Goal: Transaction & Acquisition: Purchase product/service

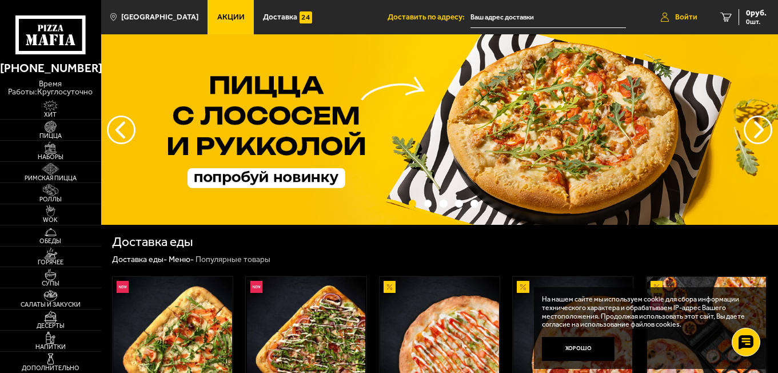
click at [673, 17] on link "Войти" at bounding box center [679, 17] width 59 height 34
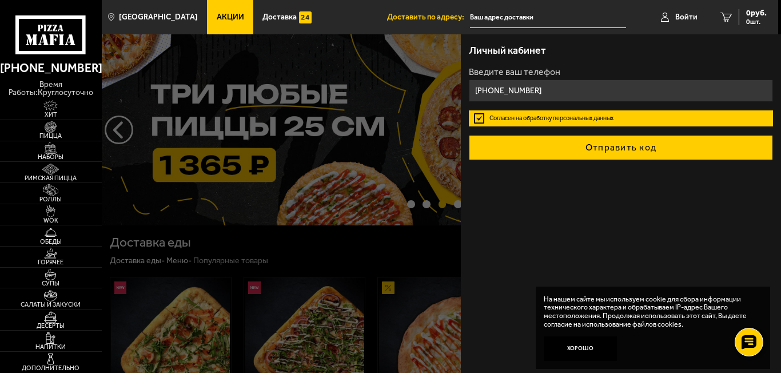
type input "[PHONE_NUMBER]"
click at [595, 140] on button "Отправить код" at bounding box center [621, 147] width 304 height 25
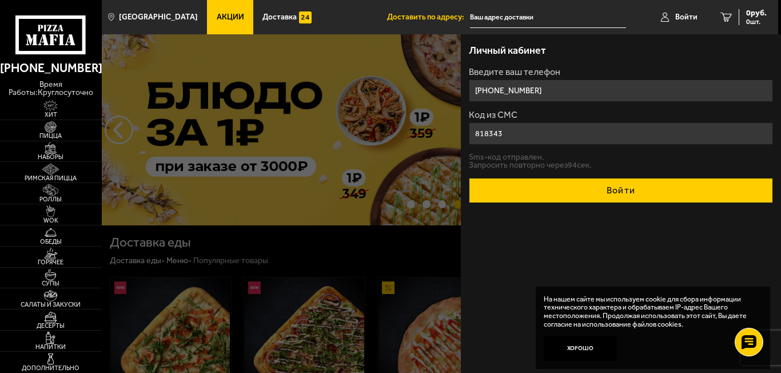
type input "818343"
click at [599, 192] on button "Войти" at bounding box center [621, 190] width 304 height 25
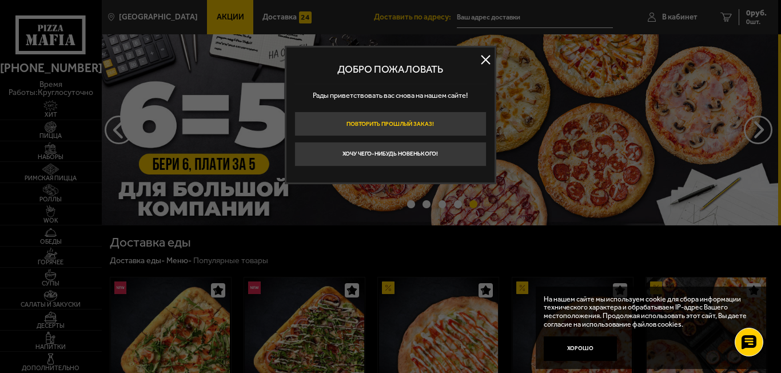
click at [451, 125] on button "Повторить прошлый заказ!" at bounding box center [391, 124] width 192 height 25
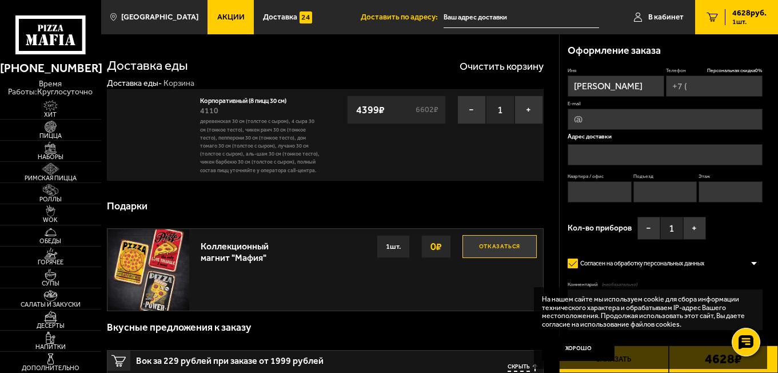
type input "[PHONE_NUMBER]"
type input "[STREET_ADDRESS]"
type input "1"
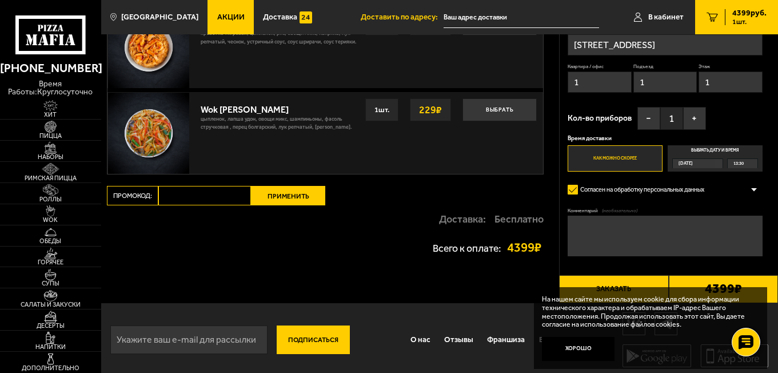
scroll to position [722, 0]
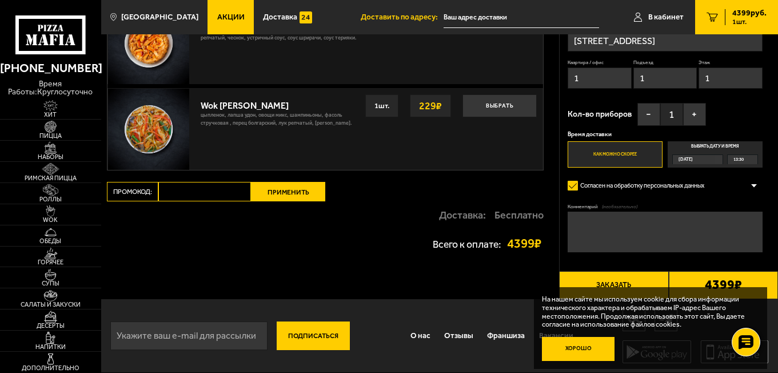
click at [595, 354] on button "Хорошо" at bounding box center [578, 349] width 73 height 25
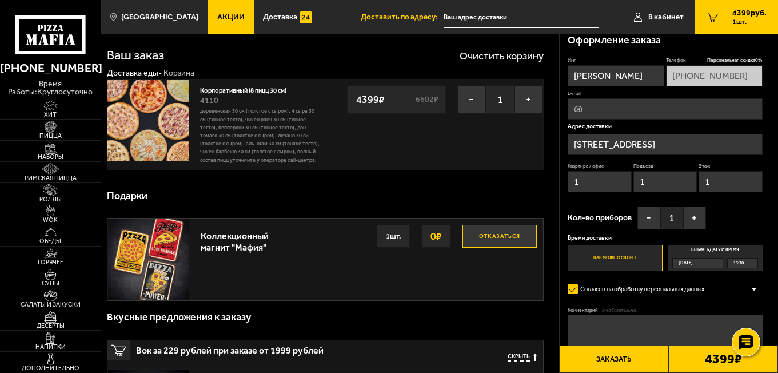
scroll to position [0, 0]
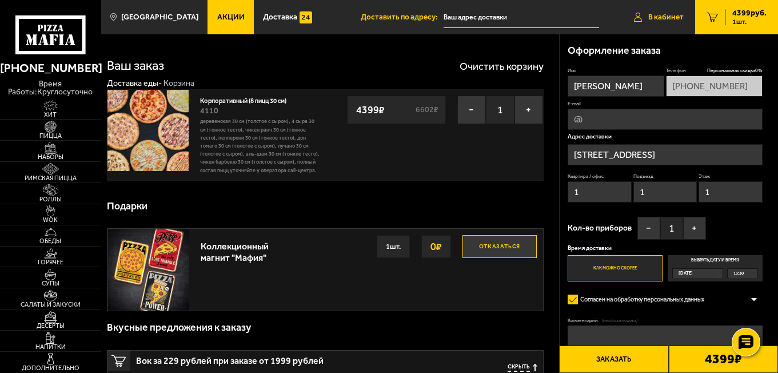
click at [677, 17] on span "В кабинет" at bounding box center [666, 17] width 35 height 8
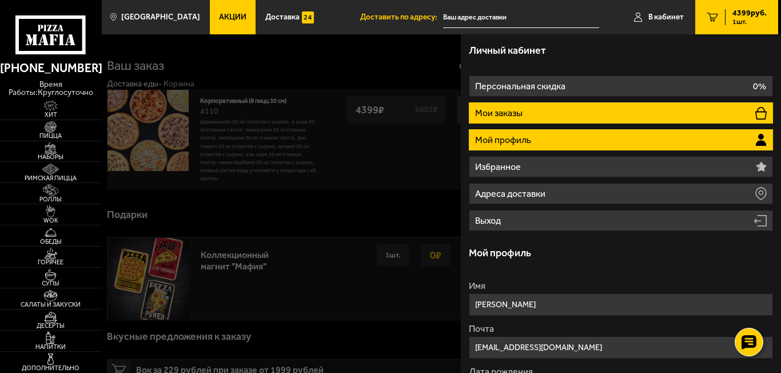
click at [595, 106] on li "Мои заказы" at bounding box center [621, 112] width 304 height 21
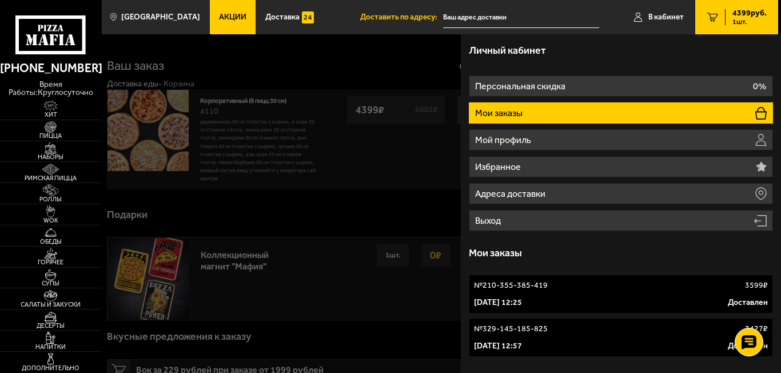
click at [672, 347] on div "30 сентября 2022 г. 12:57 Доставлен" at bounding box center [621, 345] width 294 height 11
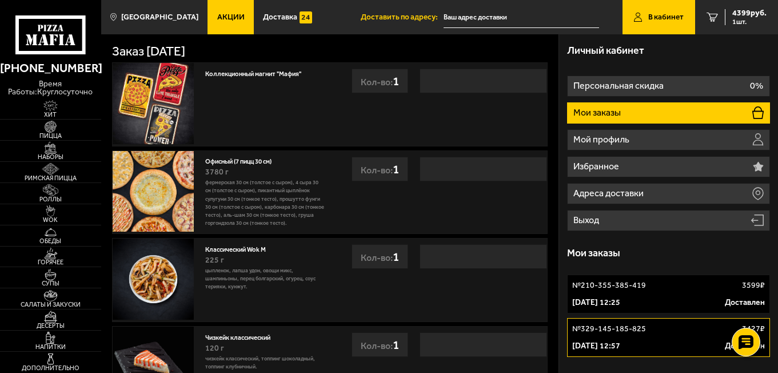
click at [610, 112] on p "Мои заказы" at bounding box center [599, 112] width 50 height 9
click at [585, 114] on p "Мои заказы" at bounding box center [599, 112] width 50 height 9
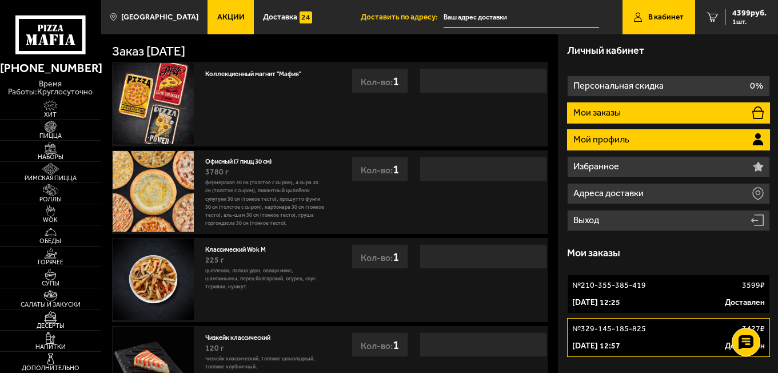
click at [596, 135] on p "Мой профиль" at bounding box center [603, 139] width 58 height 9
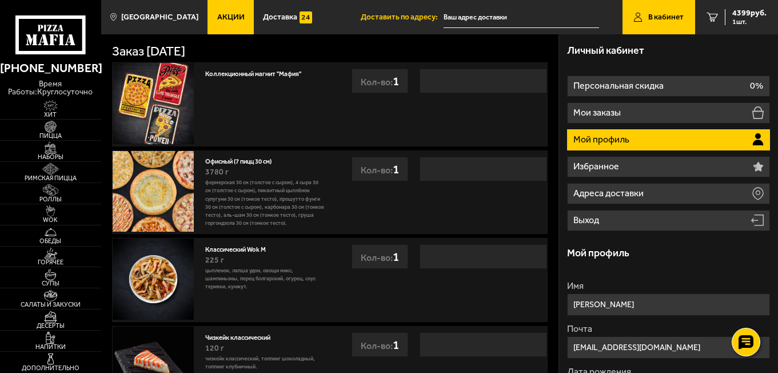
click at [649, 18] on span "В кабинет" at bounding box center [666, 17] width 35 height 8
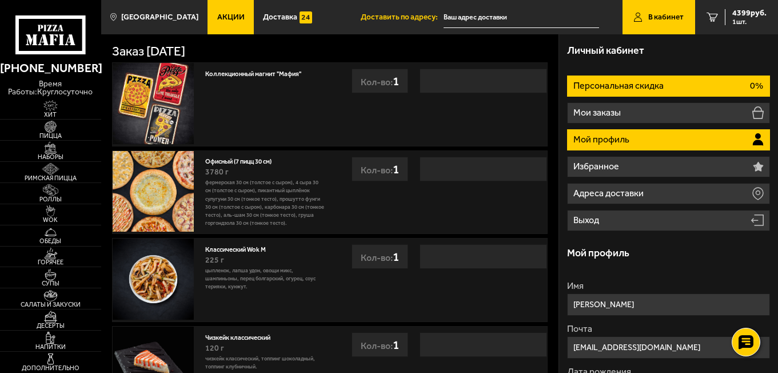
click at [662, 92] on li "Персональная скидка 0%" at bounding box center [668, 85] width 202 height 21
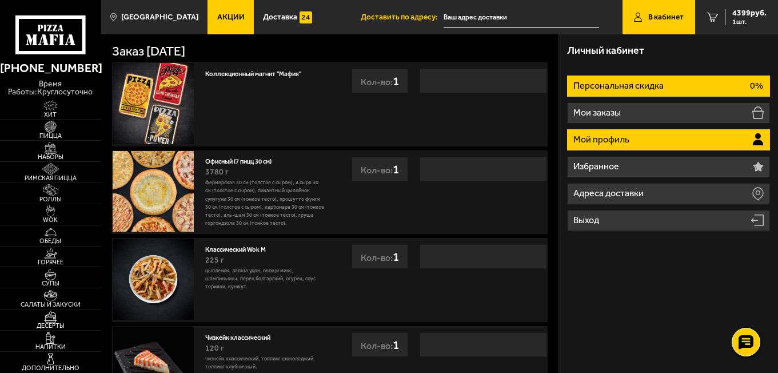
click at [638, 136] on li "Мой профиль" at bounding box center [668, 139] width 202 height 21
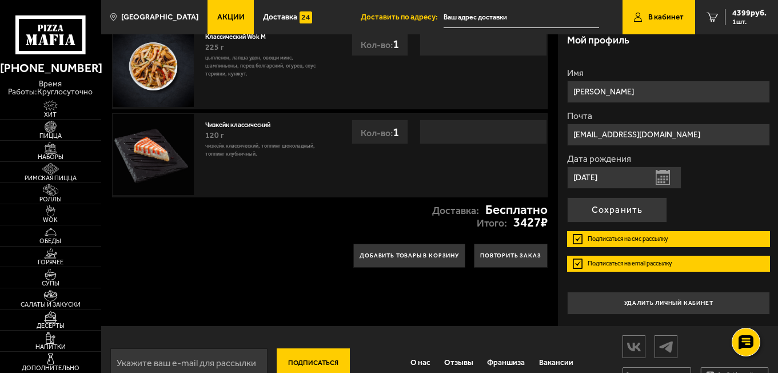
scroll to position [229, 0]
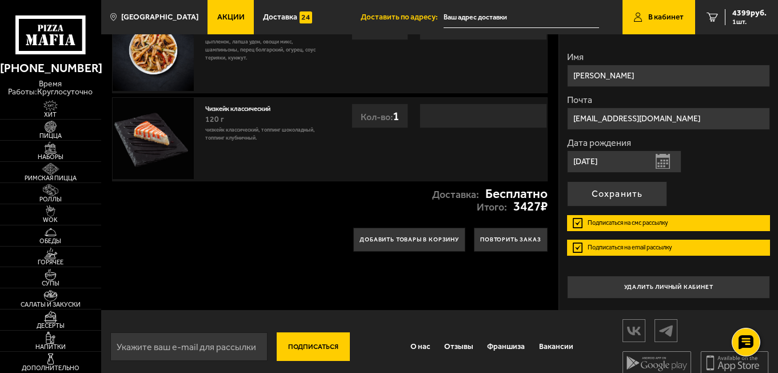
click at [666, 158] on button "Открыть календарь" at bounding box center [663, 161] width 14 height 15
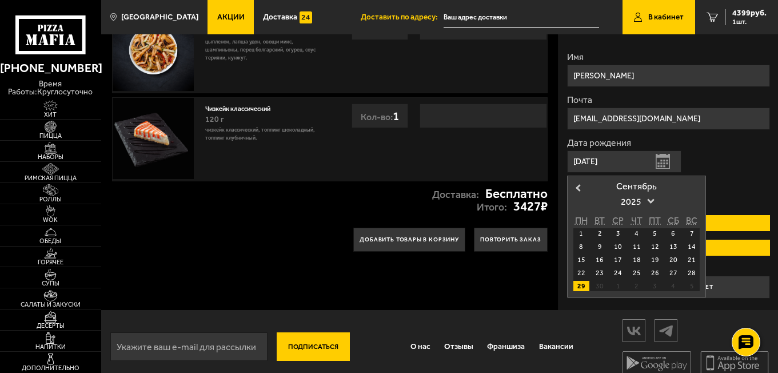
click at [709, 157] on div "Дата рождения 29.09.2022 Открыть календарь Previous Month Сентябрь 2025 ПН ВТ С…" at bounding box center [668, 155] width 202 height 34
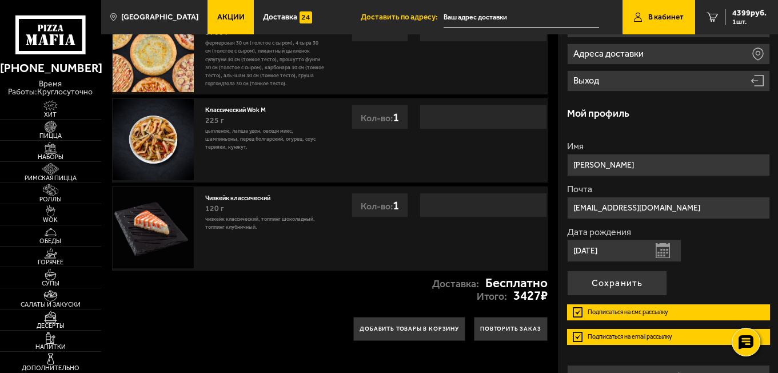
scroll to position [0, 0]
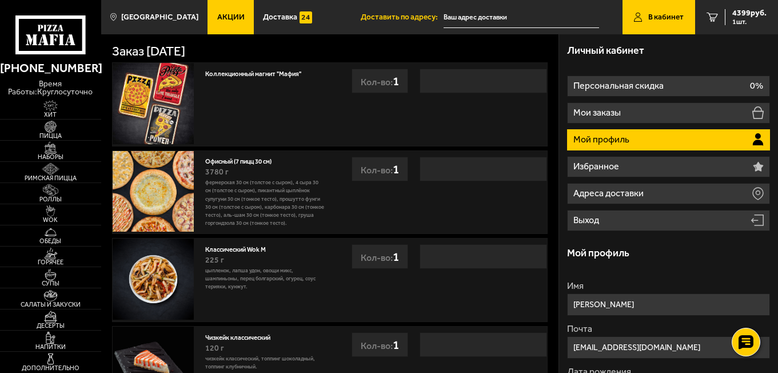
click at [228, 11] on link "Акции" at bounding box center [231, 17] width 46 height 34
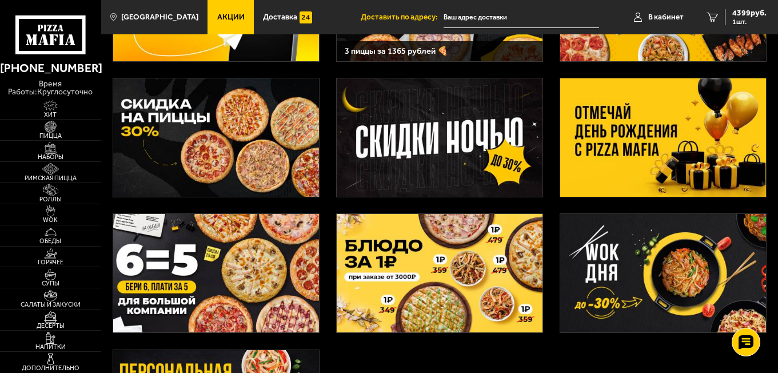
scroll to position [172, 0]
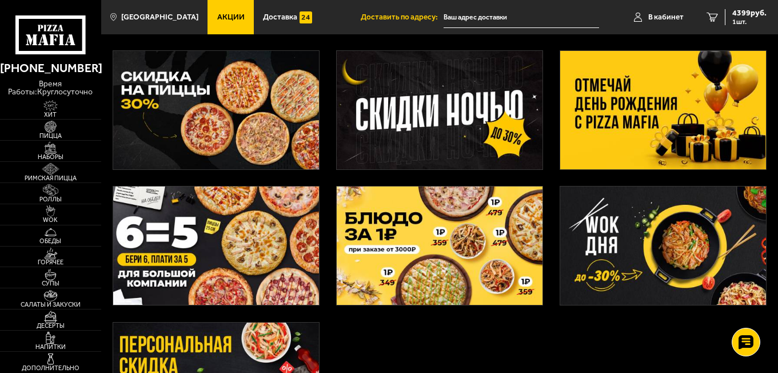
click at [241, 109] on img at bounding box center [216, 110] width 206 height 118
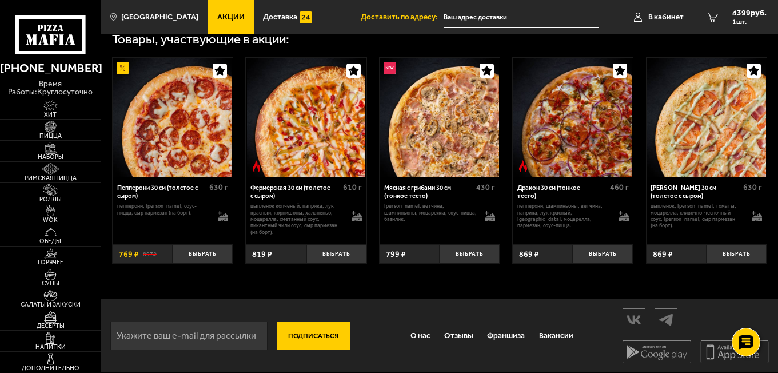
scroll to position [373, 0]
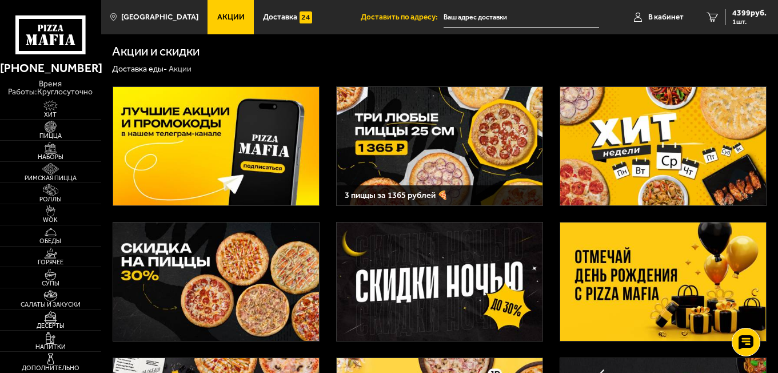
click at [626, 273] on img at bounding box center [664, 281] width 206 height 118
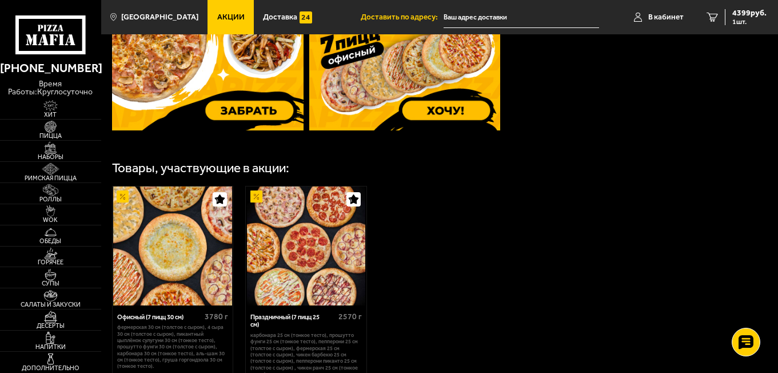
scroll to position [572, 0]
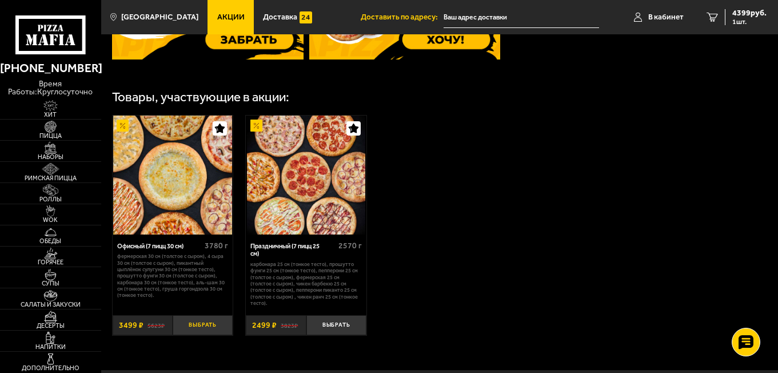
click at [192, 321] on button "Выбрать" at bounding box center [203, 325] width 60 height 20
click at [750, 14] on span "7898 руб." at bounding box center [750, 13] width 34 height 8
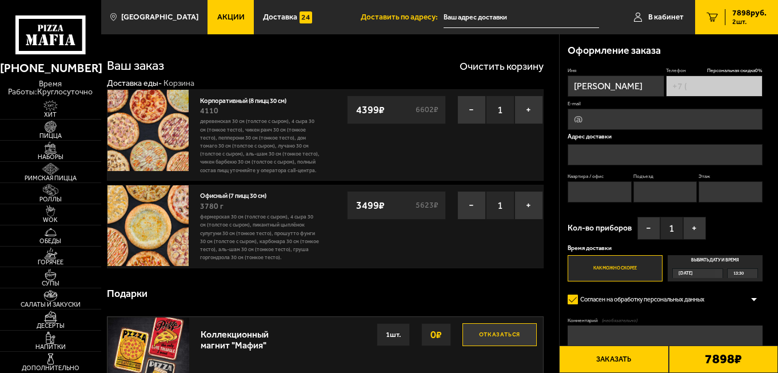
type input "[PHONE_NUMBER]"
type input "[STREET_ADDRESS]"
type input "1"
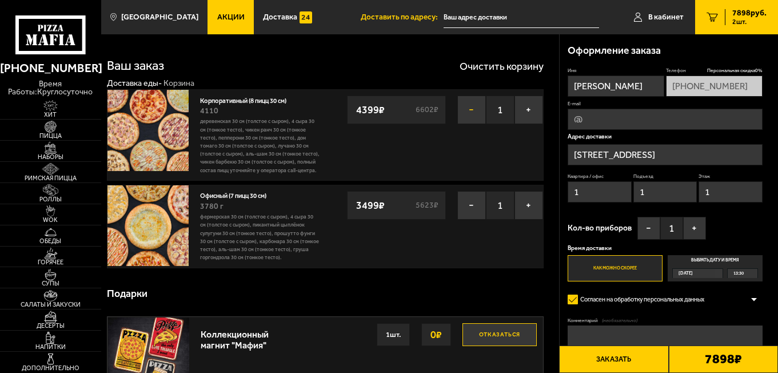
click at [470, 111] on button "−" at bounding box center [472, 110] width 29 height 29
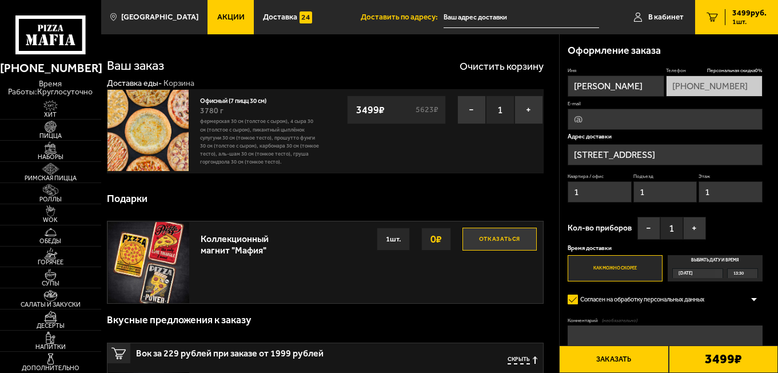
click at [208, 21] on link "Акции" at bounding box center [231, 17] width 46 height 34
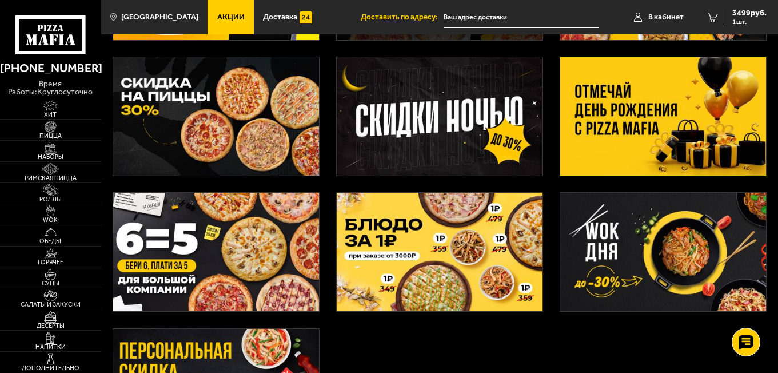
scroll to position [172, 0]
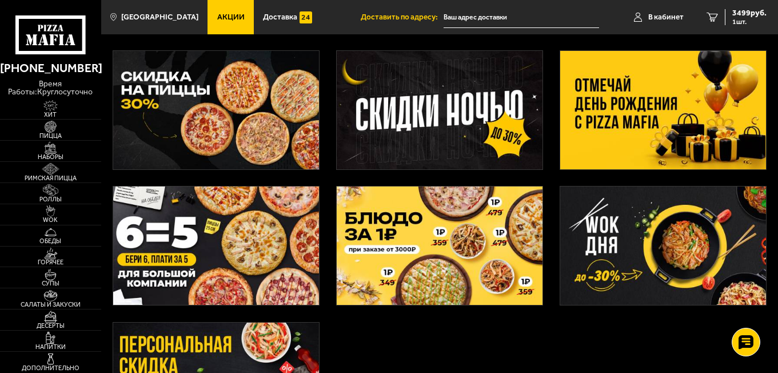
click at [680, 109] on img at bounding box center [664, 110] width 206 height 118
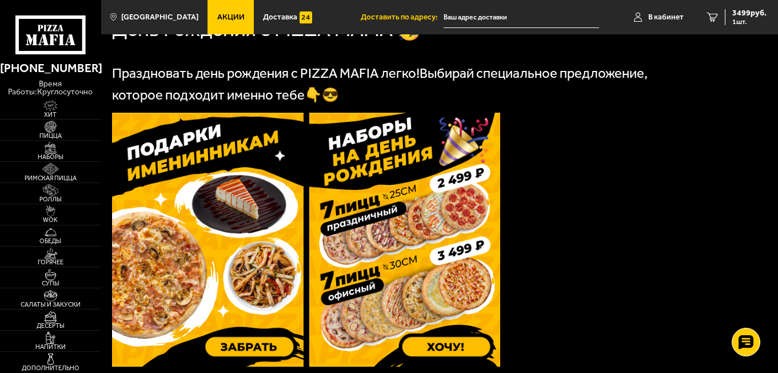
scroll to position [286, 0]
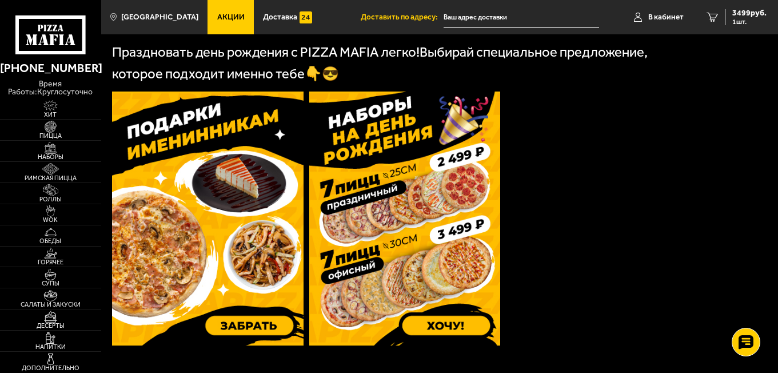
click at [187, 168] on img at bounding box center [208, 219] width 192 height 254
click at [181, 205] on img at bounding box center [208, 219] width 192 height 254
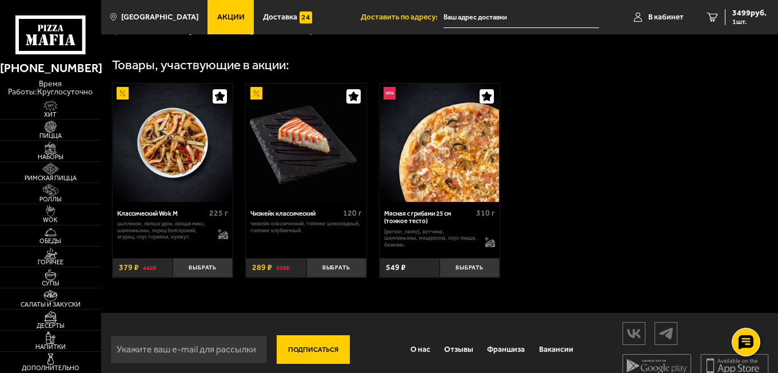
scroll to position [400, 0]
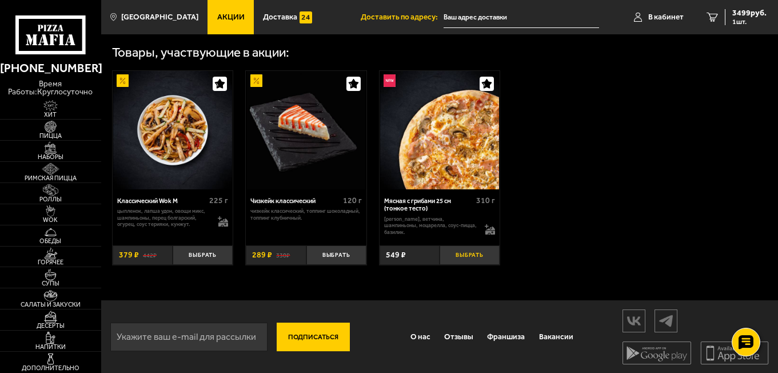
click at [482, 265] on button "Выбрать" at bounding box center [470, 255] width 60 height 20
click at [750, 14] on span "4048 руб." at bounding box center [750, 13] width 34 height 8
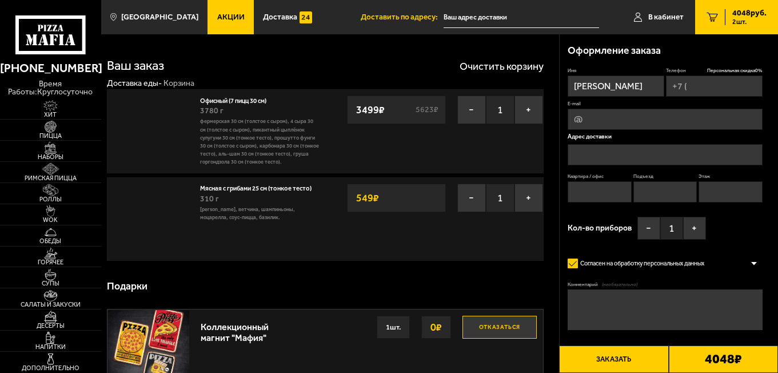
type input "[PHONE_NUMBER]"
type input "[STREET_ADDRESS]"
type input "1"
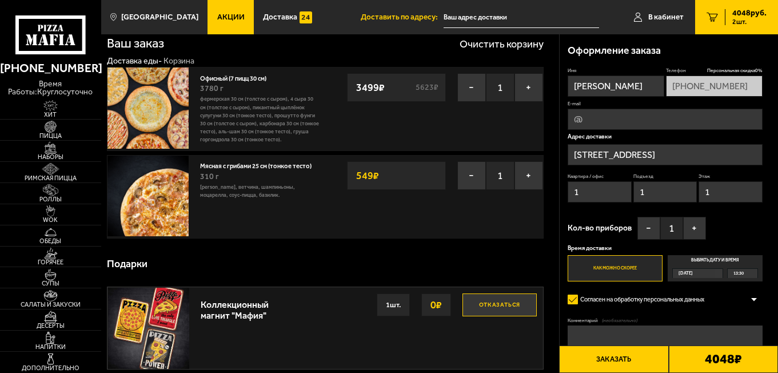
scroll to position [57, 0]
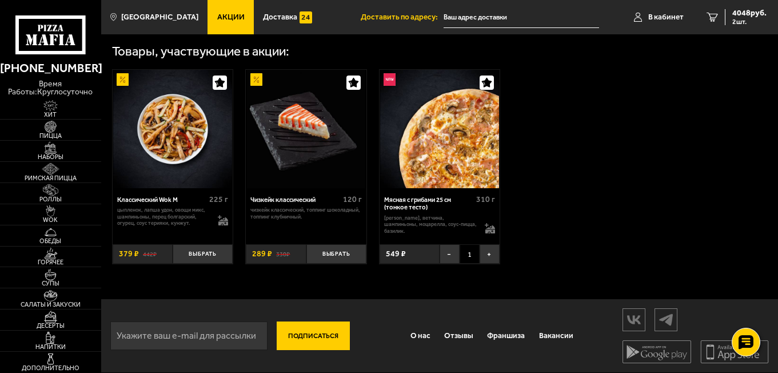
scroll to position [413, 0]
click at [744, 7] on link "2 4048 руб. 2 шт." at bounding box center [736, 17] width 83 height 34
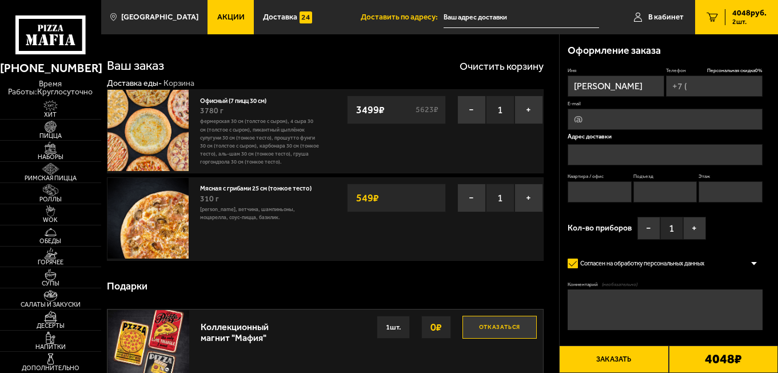
type input "[PHONE_NUMBER]"
type input "[STREET_ADDRESS]"
type input "1"
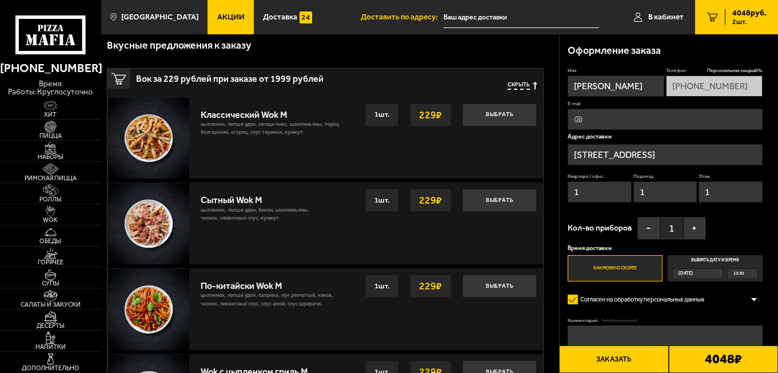
scroll to position [343, 0]
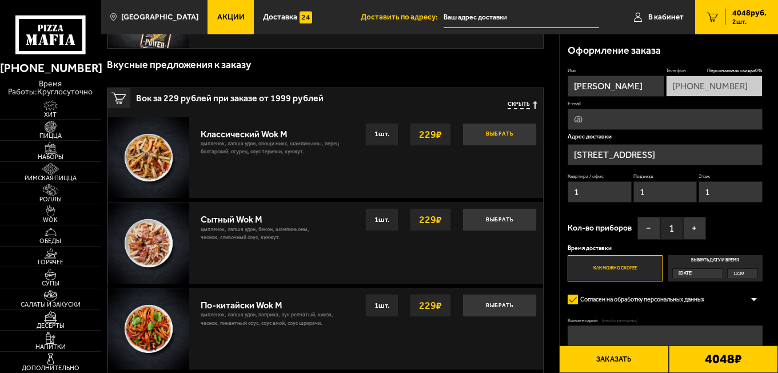
click at [485, 133] on button "Выбрать" at bounding box center [500, 134] width 74 height 23
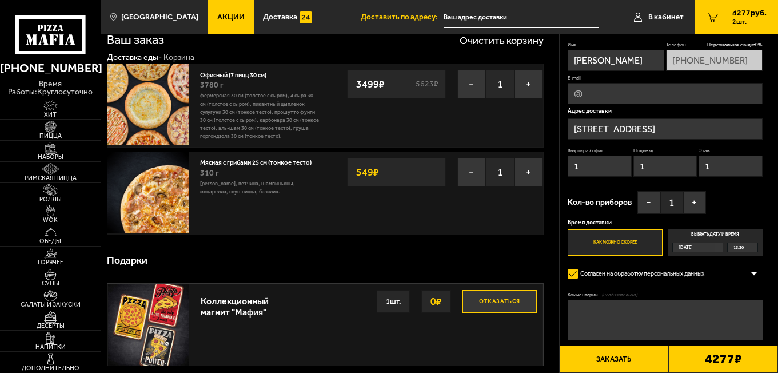
scroll to position [0, 0]
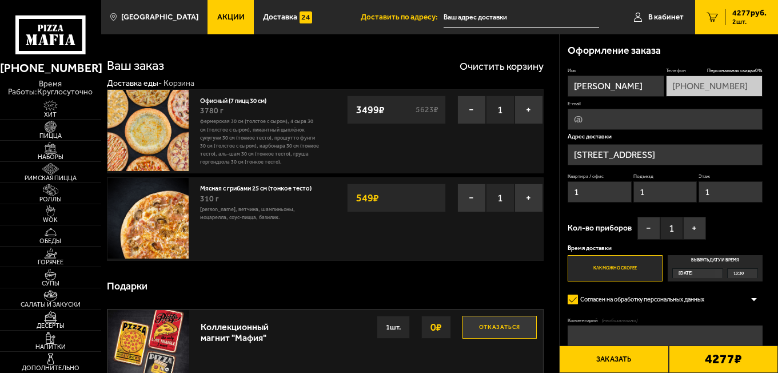
click at [709, 151] on input "[STREET_ADDRESS]" at bounding box center [665, 154] width 194 height 21
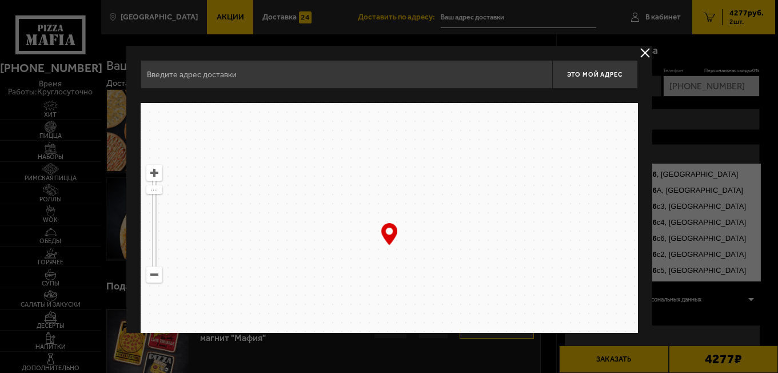
type input "[STREET_ADDRESS]"
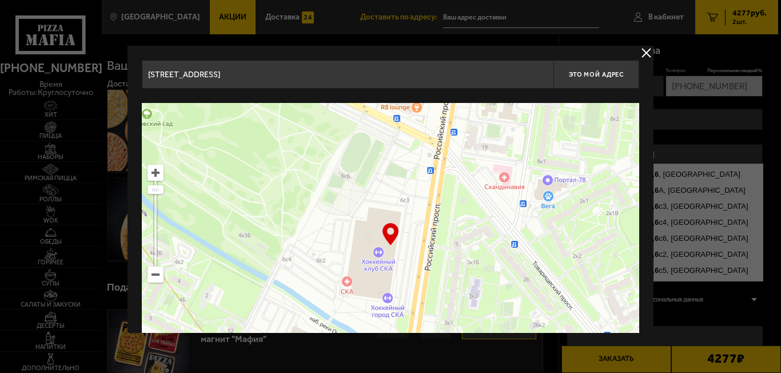
click at [643, 51] on button "delivery type" at bounding box center [646, 53] width 14 height 14
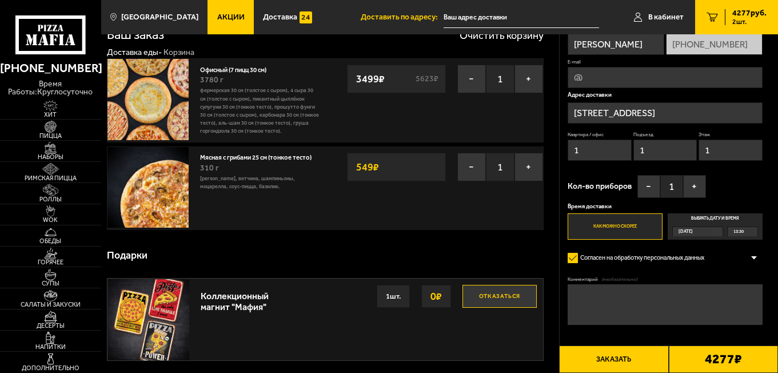
scroll to position [57, 0]
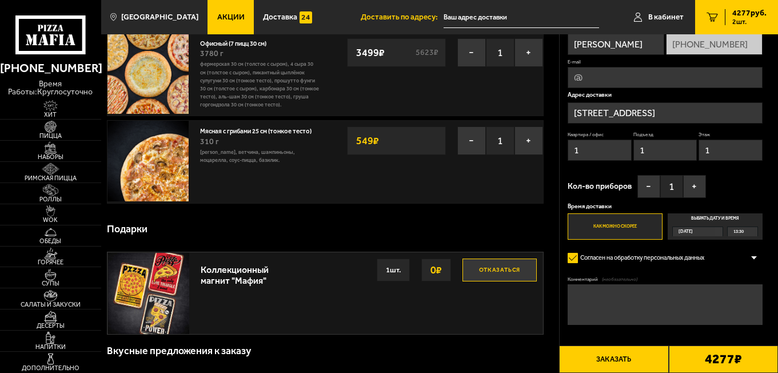
click at [677, 297] on textarea "Комментарий (необязательно)" at bounding box center [665, 304] width 194 height 41
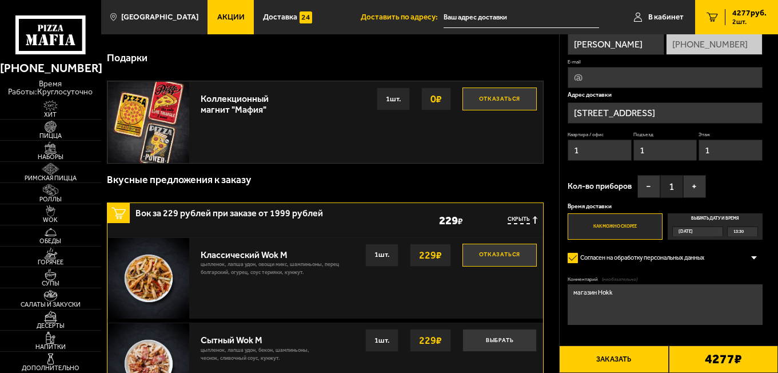
scroll to position [229, 0]
paste textarea "Центр хоккейной экипировки"
click at [628, 300] on textarea "магазин Центр хоккейной экипировки вход под вывеской магазина , заезд с российс…" at bounding box center [665, 304] width 194 height 41
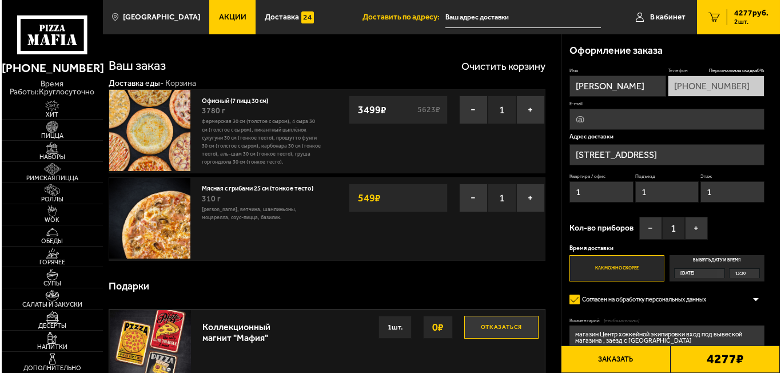
scroll to position [57, 0]
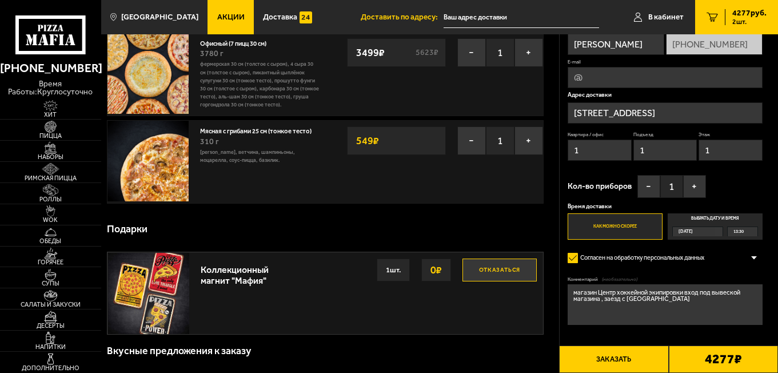
type textarea "магазин Центр хоккейной экипировки вход под вывеской магазина , заезд с российс…"
click at [633, 352] on button "Заказать" at bounding box center [613, 358] width 109 height 27
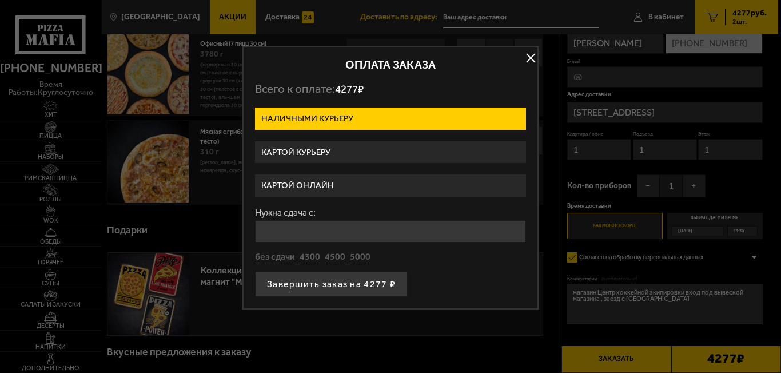
click at [299, 148] on label "Картой курьеру" at bounding box center [390, 152] width 271 height 22
click at [0, 0] on input "Картой курьеру" at bounding box center [0, 0] width 0 height 0
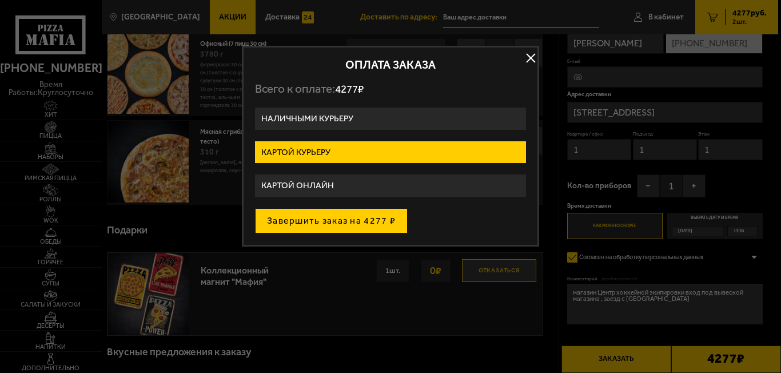
click at [384, 211] on button "Завершить заказ на 4277 ₽" at bounding box center [331, 220] width 153 height 25
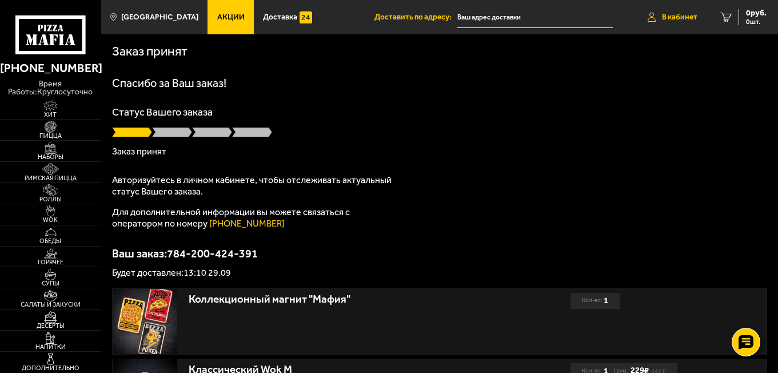
click at [690, 19] on span "В кабинет" at bounding box center [679, 17] width 35 height 8
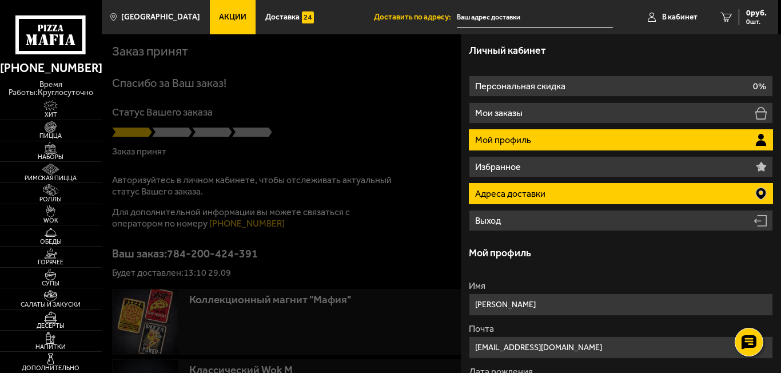
click at [519, 196] on p "Адреса доставки" at bounding box center [511, 193] width 73 height 9
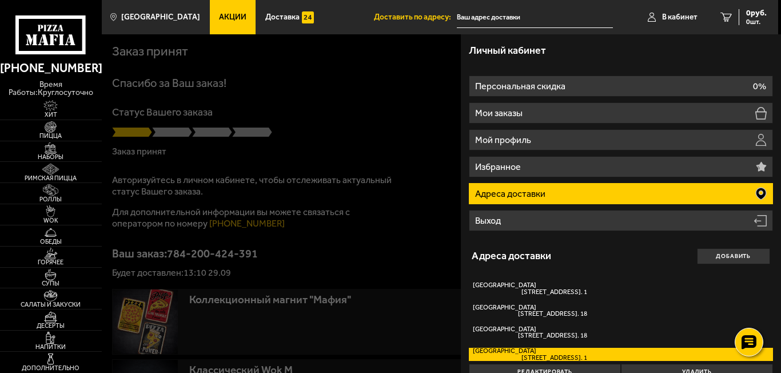
scroll to position [19, 0]
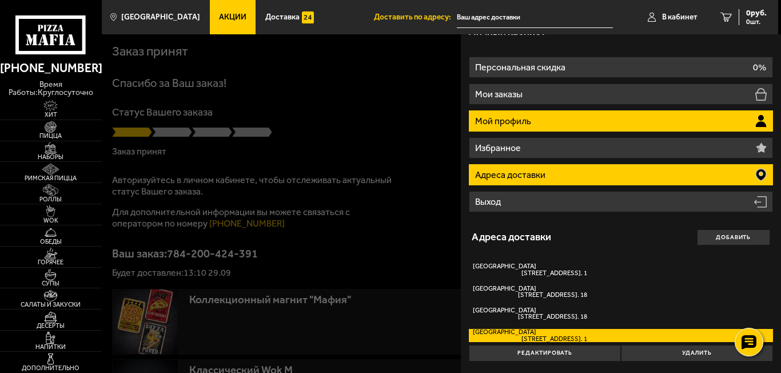
click at [470, 121] on li "Мой профиль" at bounding box center [621, 120] width 304 height 21
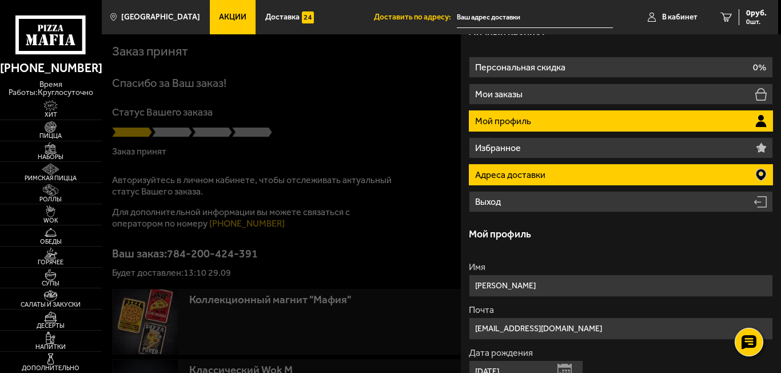
click at [496, 168] on li "Адреса доставки" at bounding box center [621, 174] width 304 height 21
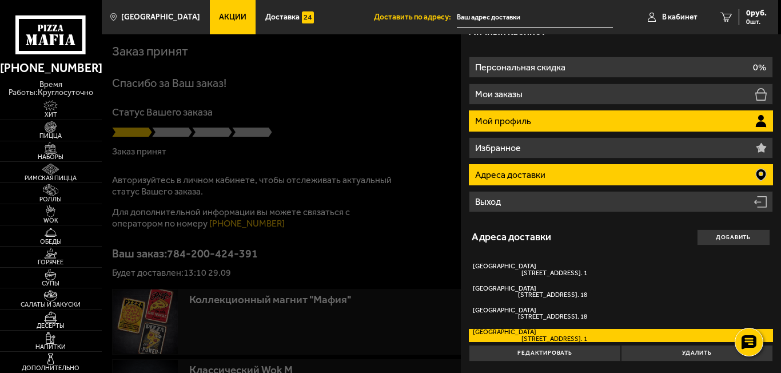
click at [518, 117] on p "Мой профиль" at bounding box center [504, 121] width 58 height 9
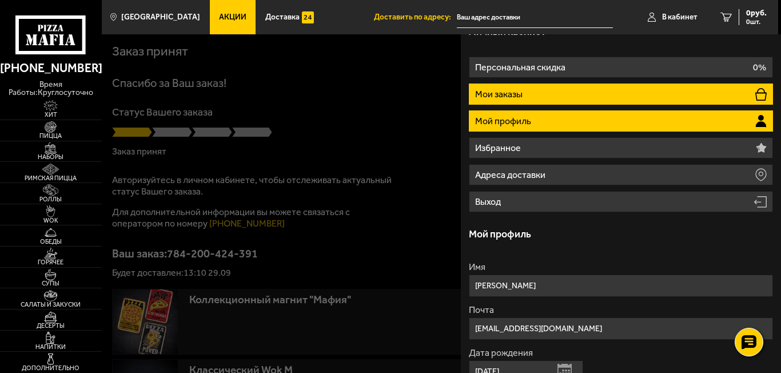
click at [519, 92] on p "Мои заказы" at bounding box center [500, 94] width 50 height 9
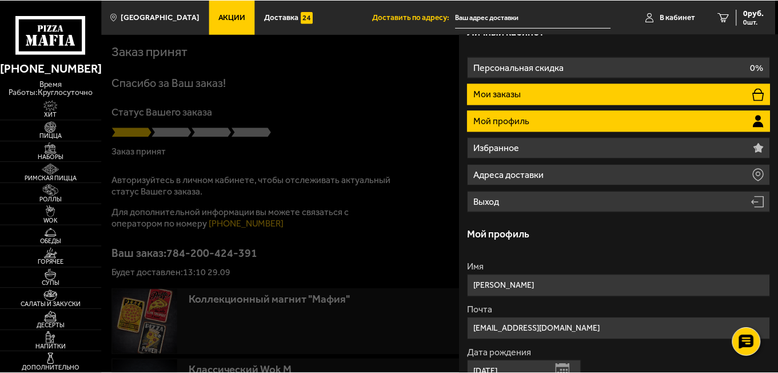
scroll to position [0, 0]
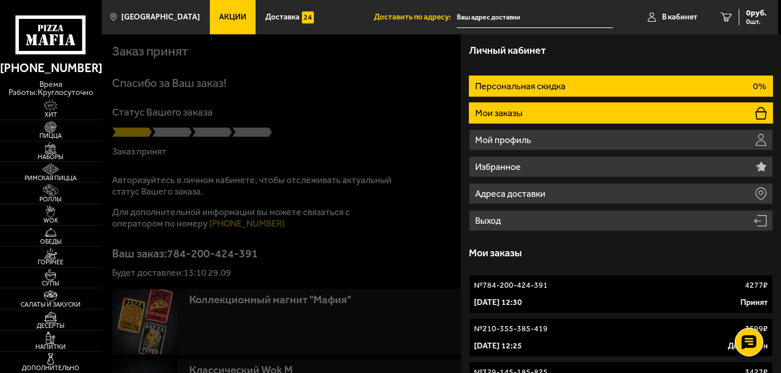
click at [538, 84] on p "Персональная скидка" at bounding box center [521, 86] width 93 height 9
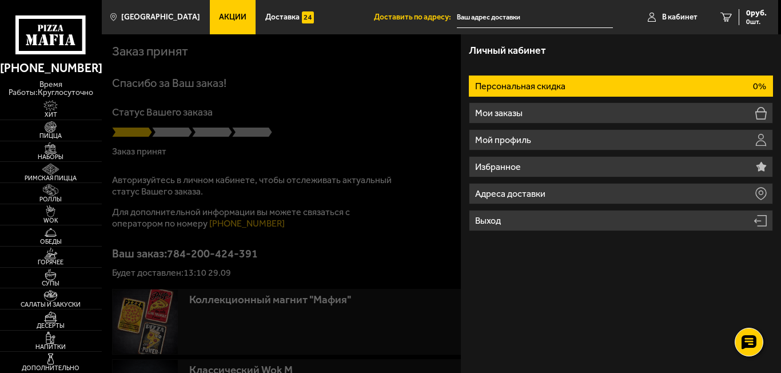
click at [339, 122] on div at bounding box center [492, 220] width 781 height 373
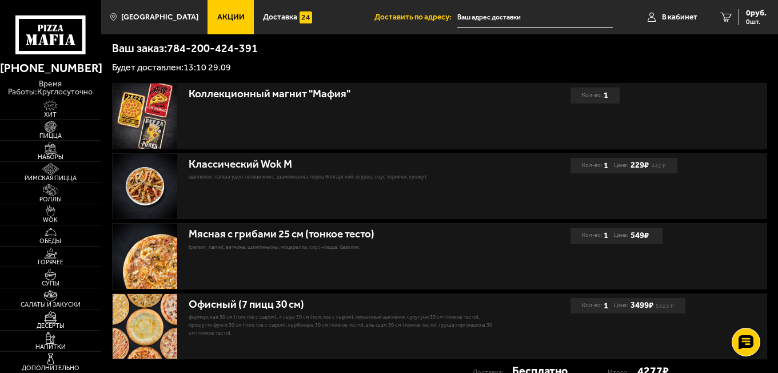
scroll to position [286, 0]
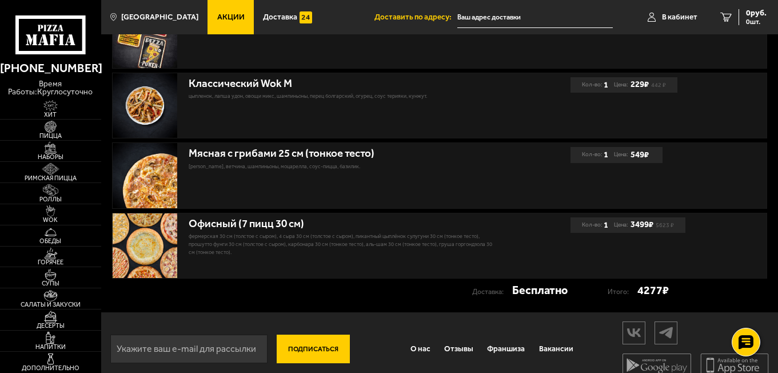
click at [220, 16] on span "Акции" at bounding box center [230, 17] width 27 height 8
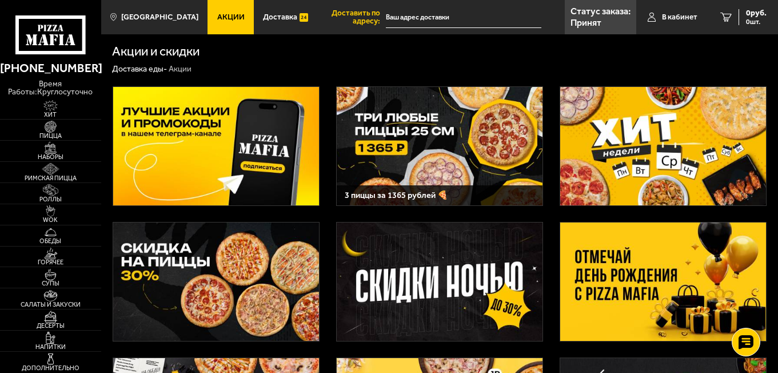
click at [621, 259] on img at bounding box center [664, 281] width 206 height 118
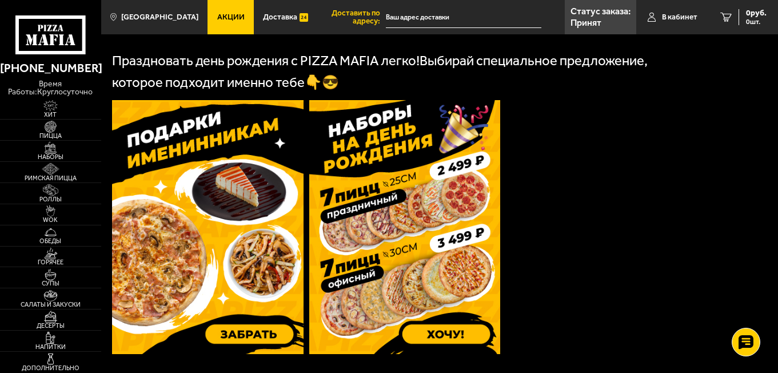
scroll to position [286, 0]
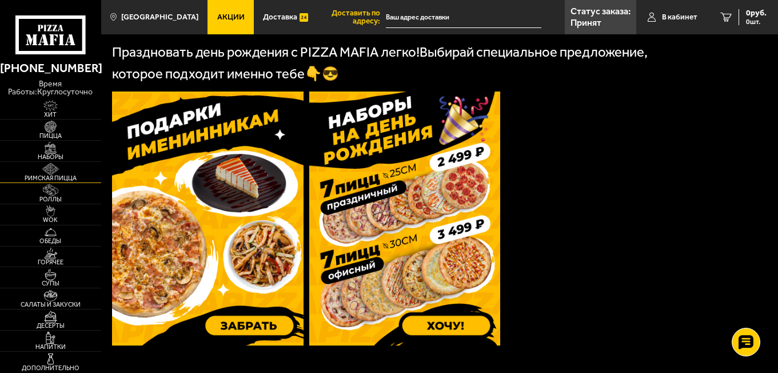
click at [88, 162] on link "Римская пицца" at bounding box center [50, 172] width 101 height 21
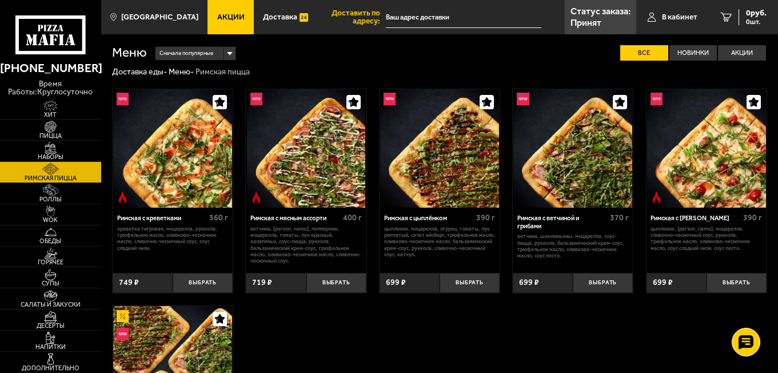
click at [215, 25] on link "Акции" at bounding box center [231, 17] width 46 height 34
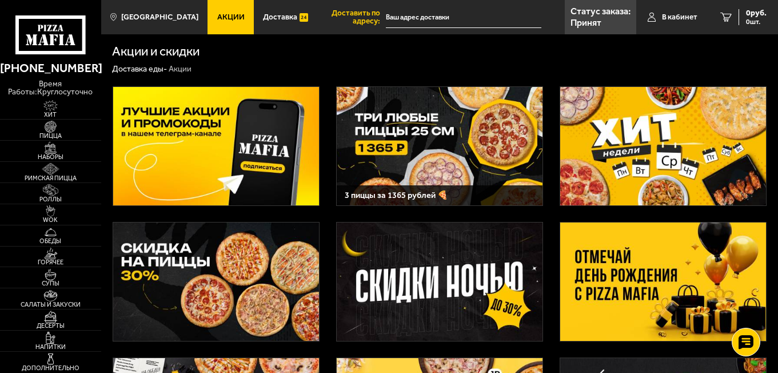
click at [629, 253] on img at bounding box center [664, 281] width 206 height 118
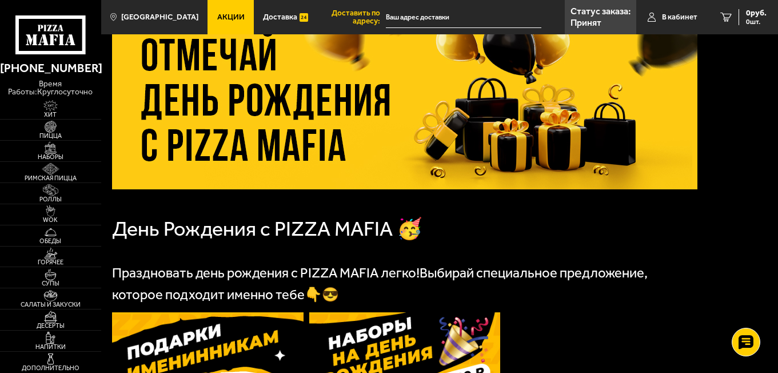
scroll to position [286, 0]
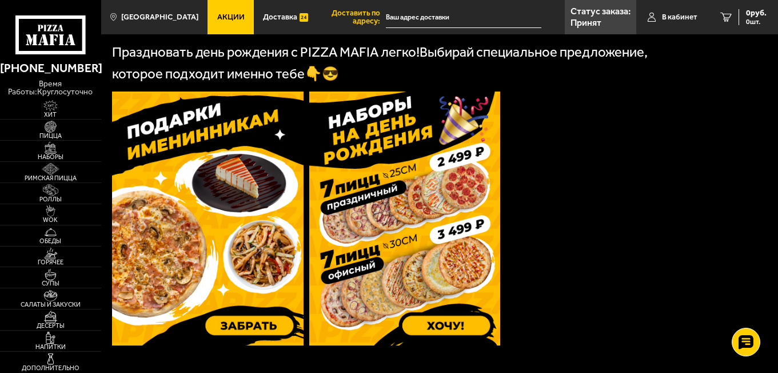
click at [232, 182] on img at bounding box center [208, 219] width 192 height 254
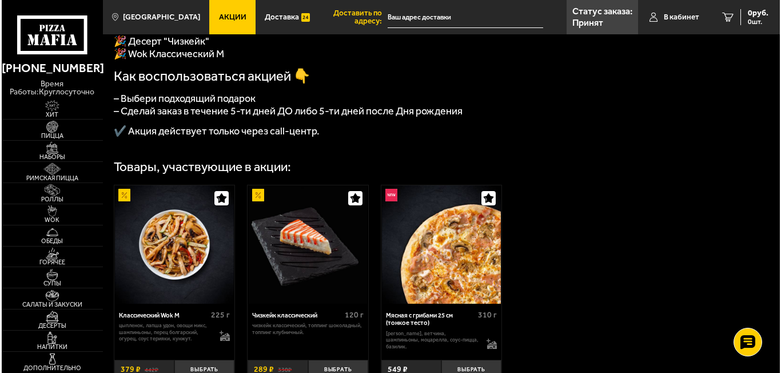
scroll to position [229, 0]
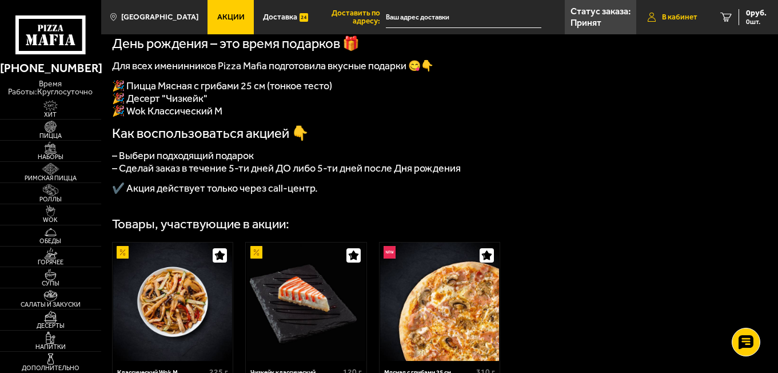
click at [667, 18] on span "В кабинет" at bounding box center [679, 17] width 35 height 8
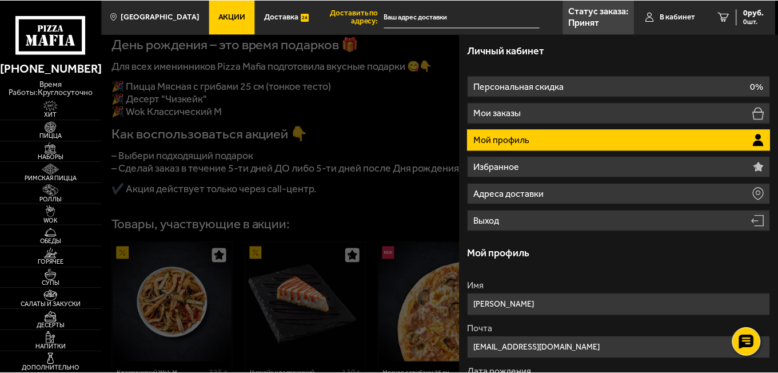
scroll to position [57, 0]
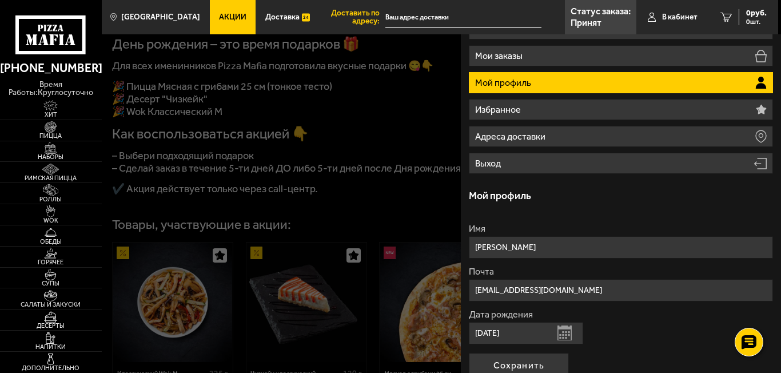
click at [320, 163] on div at bounding box center [492, 220] width 781 height 373
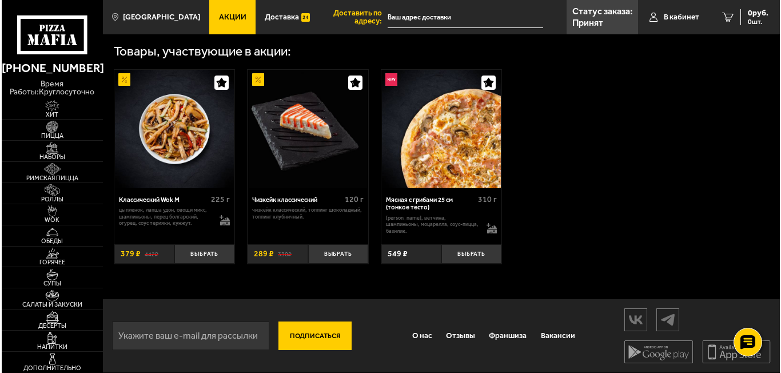
scroll to position [413, 0]
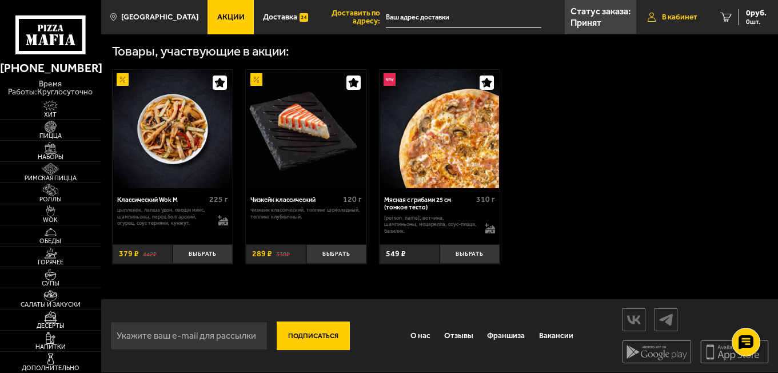
click at [676, 13] on span "В кабинет" at bounding box center [679, 17] width 35 height 8
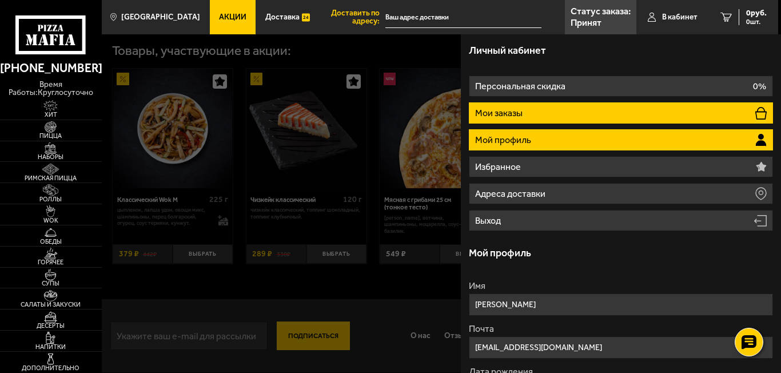
click at [544, 114] on li "Мои заказы" at bounding box center [621, 112] width 304 height 21
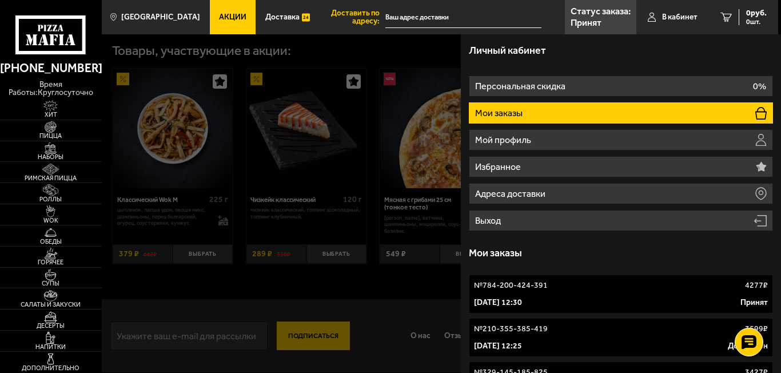
click at [546, 292] on link "№ 784-200-424-391 4277 ₽ 29 сентября 2025 г. 12:30 Принят" at bounding box center [621, 294] width 304 height 39
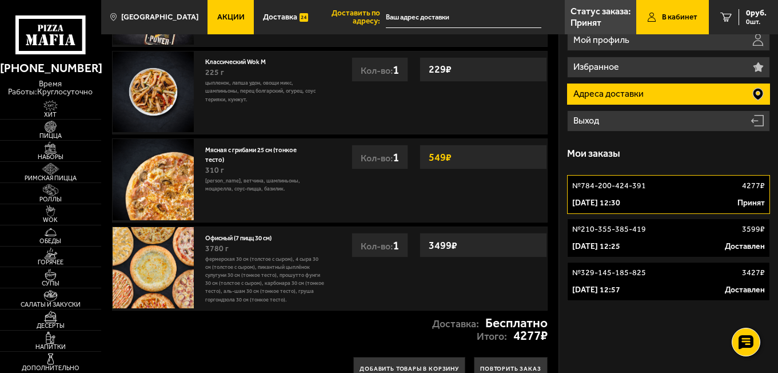
scroll to position [114, 0]
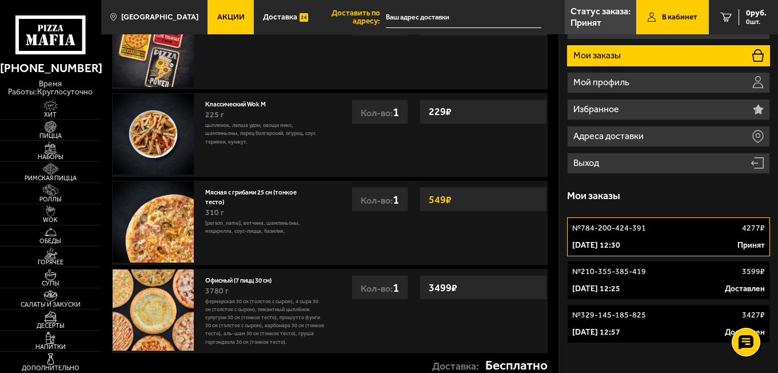
click at [378, 202] on div "Кол-во: 1" at bounding box center [380, 199] width 57 height 25
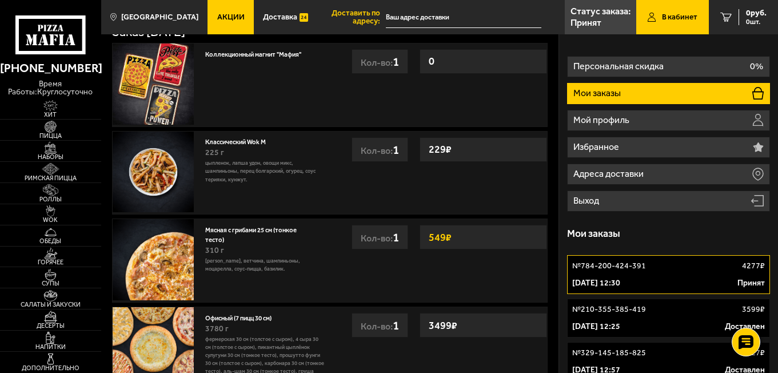
scroll to position [0, 0]
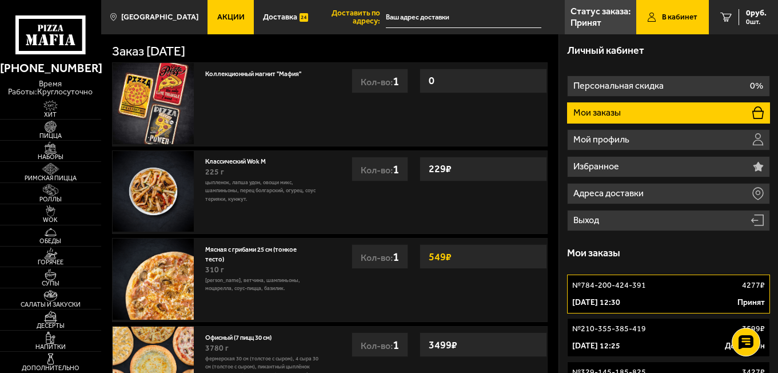
click at [448, 261] on strong "549 ₽" at bounding box center [440, 257] width 29 height 22
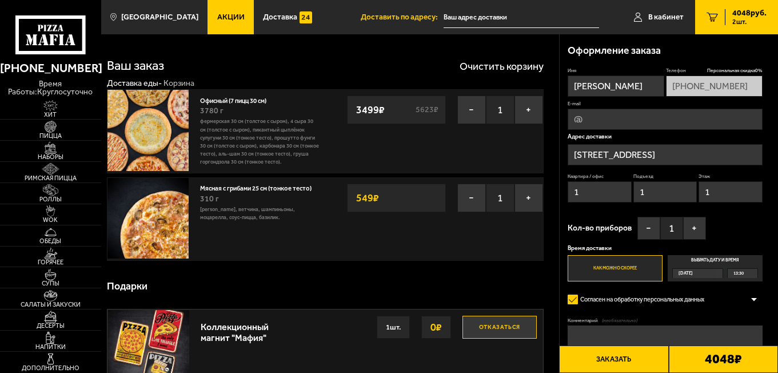
click at [729, 18] on div "4048 руб. 2 шт." at bounding box center [746, 17] width 42 height 16
click at [653, 18] on span "В кабинет" at bounding box center [666, 17] width 35 height 8
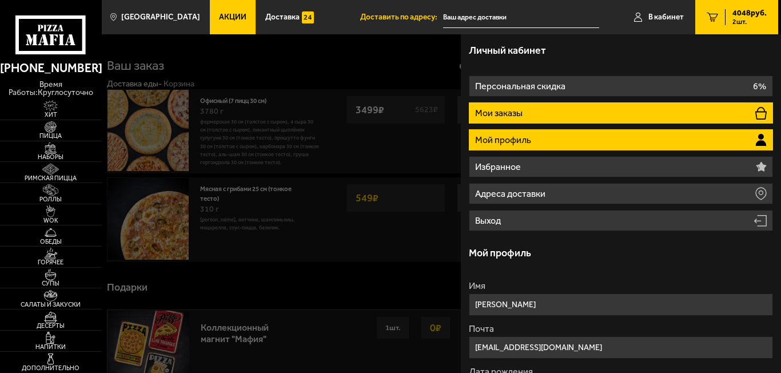
click at [570, 115] on li "Мои заказы" at bounding box center [621, 112] width 304 height 21
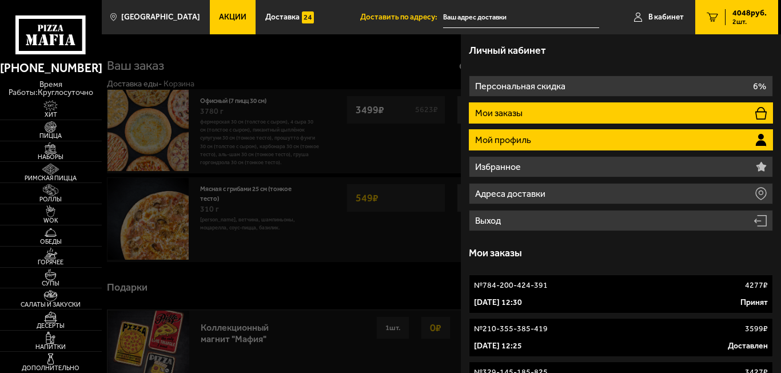
click at [508, 138] on p "Мой профиль" at bounding box center [504, 140] width 58 height 9
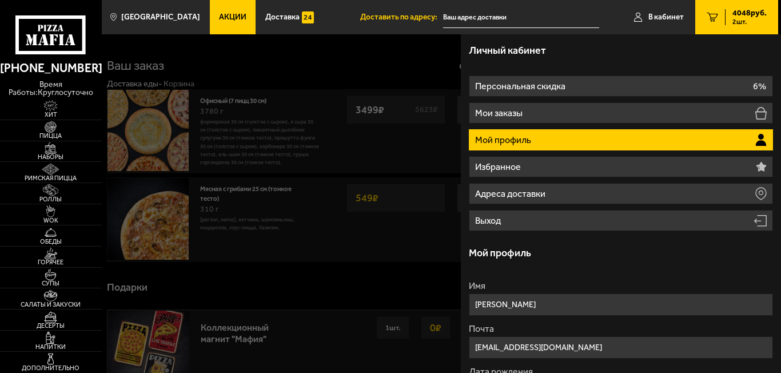
click at [508, 138] on p "Мой профиль" at bounding box center [504, 140] width 58 height 9
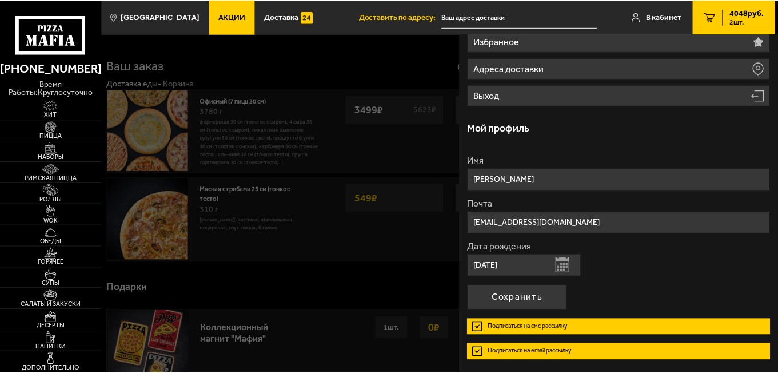
scroll to position [166, 0]
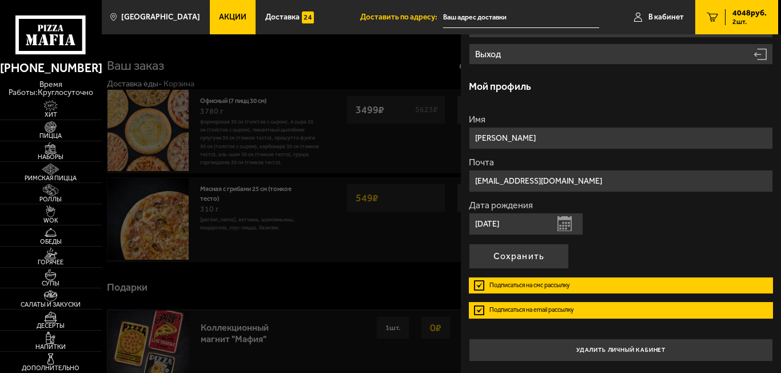
click at [377, 283] on div at bounding box center [492, 220] width 781 height 373
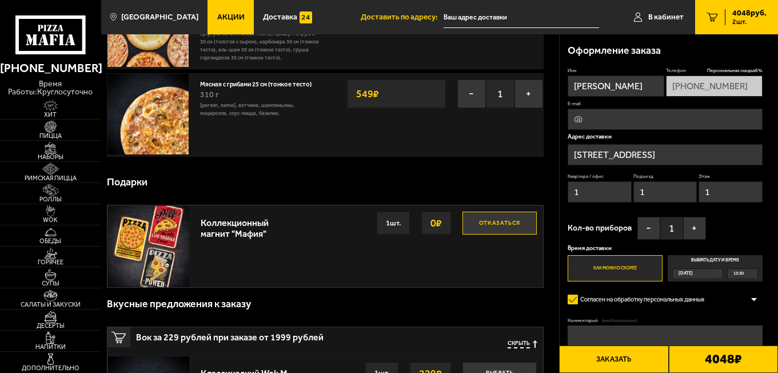
scroll to position [0, 0]
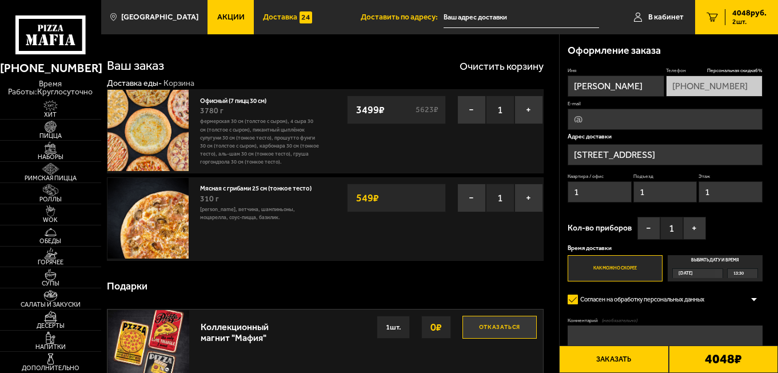
click at [263, 17] on span "Доставка" at bounding box center [280, 17] width 34 height 8
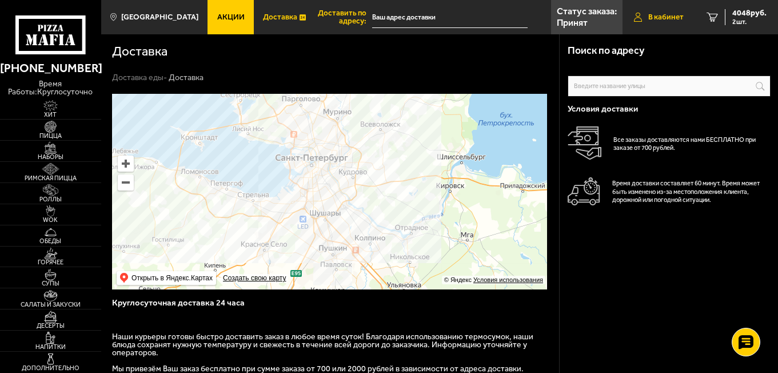
click at [676, 17] on span "В кабинет" at bounding box center [666, 17] width 35 height 8
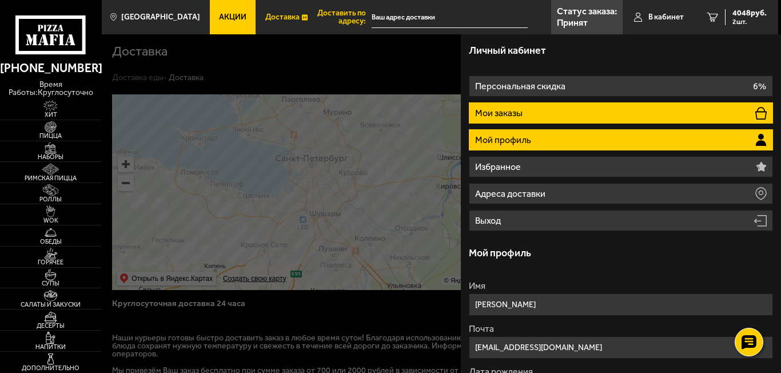
click at [573, 113] on li "Мои заказы" at bounding box center [621, 112] width 304 height 21
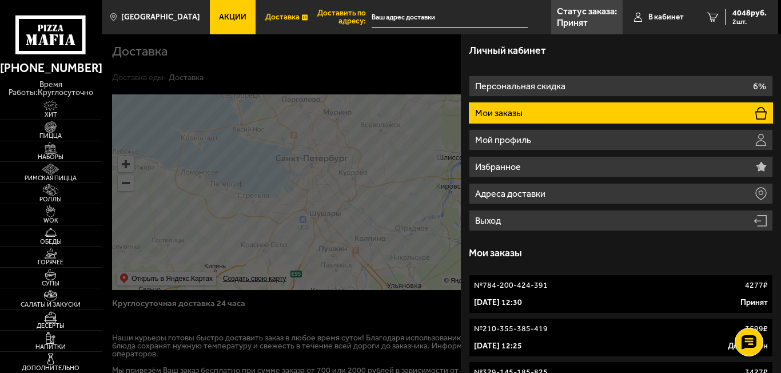
click at [583, 301] on div "[DATE] 12:30 Принят" at bounding box center [621, 302] width 294 height 11
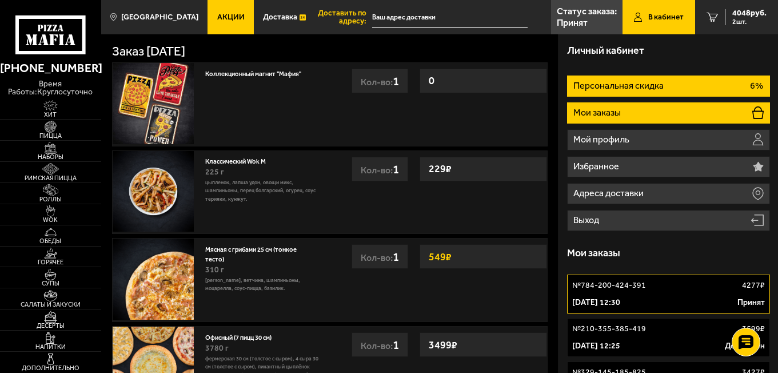
click at [666, 80] on li "Персональная скидка 6%" at bounding box center [668, 85] width 202 height 21
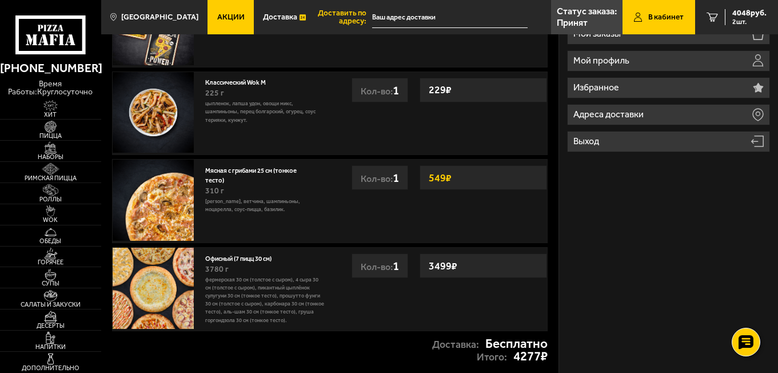
scroll to position [191, 0]
